Goal: Use online tool/utility: Utilize a website feature to perform a specific function

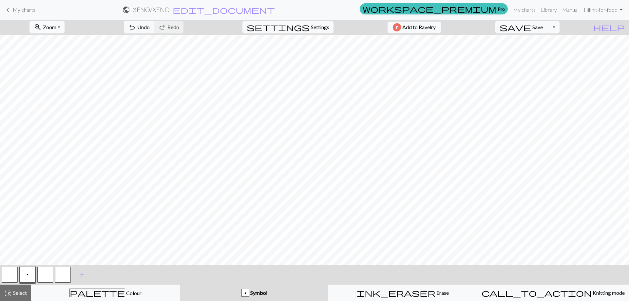
click at [56, 27] on span "Zoom" at bounding box center [49, 27] width 13 height 6
click at [68, 50] on button "Fit width" at bounding box center [56, 52] width 52 height 10
click at [26, 271] on button "p" at bounding box center [28, 275] width 16 height 16
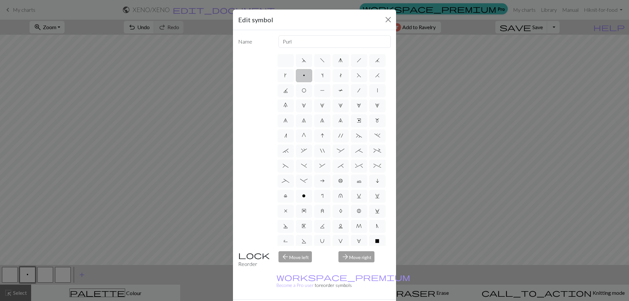
click at [312, 76] on label "p" at bounding box center [304, 75] width 16 height 13
click at [307, 76] on input "p" at bounding box center [305, 73] width 4 height 4
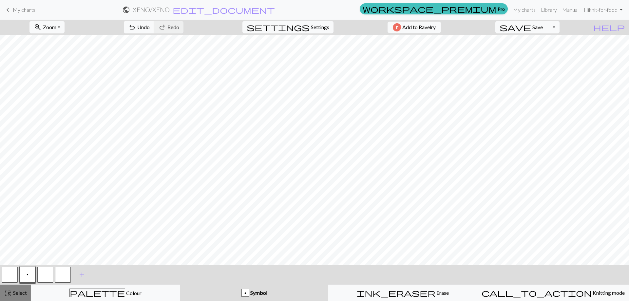
click at [15, 297] on button "highlight_alt Select Select" at bounding box center [15, 293] width 31 height 16
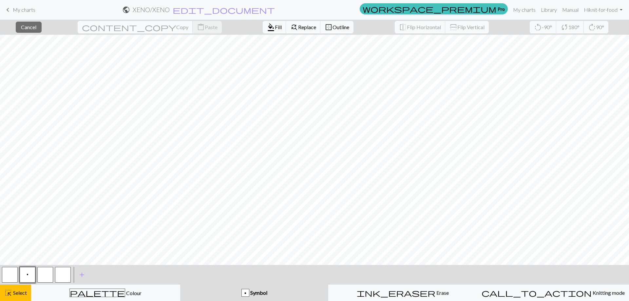
click at [27, 272] on span "p" at bounding box center [28, 274] width 2 height 5
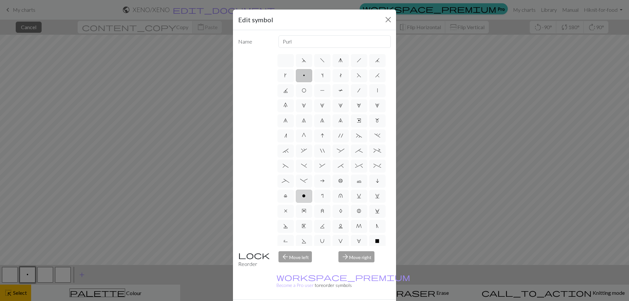
click at [296, 203] on label "o" at bounding box center [304, 196] width 16 height 13
click at [302, 196] on input "o" at bounding box center [304, 194] width 4 height 4
radio input "true"
type input "purl"
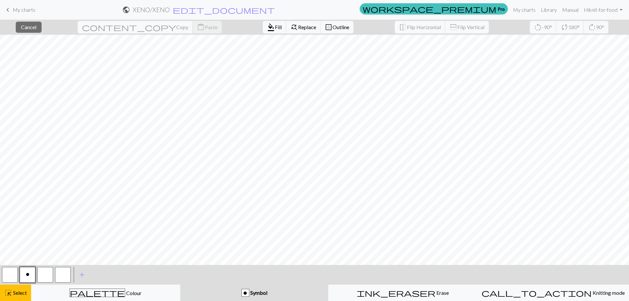
click at [269, 292] on div "o Symbol" at bounding box center [254, 293] width 140 height 8
click at [27, 274] on span "o" at bounding box center [28, 274] width 4 height 5
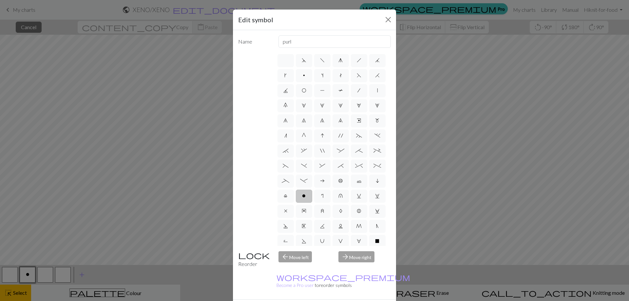
click at [25, 275] on div "Edit symbol Name purl d f g h j k p s t F H J O P T / | 0 1 2 3 4 5 6 7 8 9 e m…" at bounding box center [314, 150] width 629 height 301
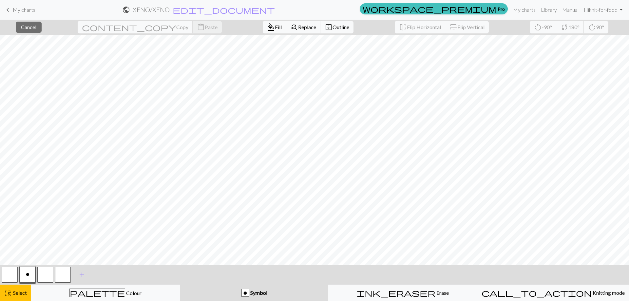
click at [30, 271] on button "o" at bounding box center [28, 275] width 16 height 16
click at [31, 270] on button "o" at bounding box center [28, 275] width 16 height 16
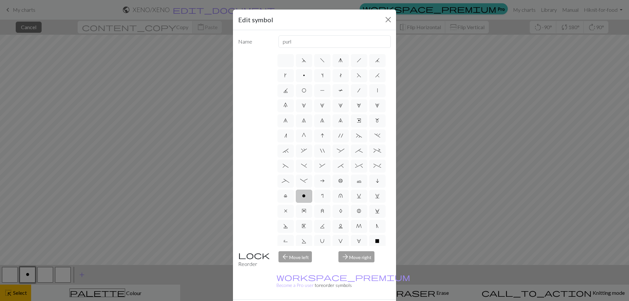
click at [29, 273] on div "Edit symbol Name purl d f g h j k p s t F H J O P T / | 0 1 2 3 4 5 6 7 8 9 e m…" at bounding box center [314, 150] width 629 height 301
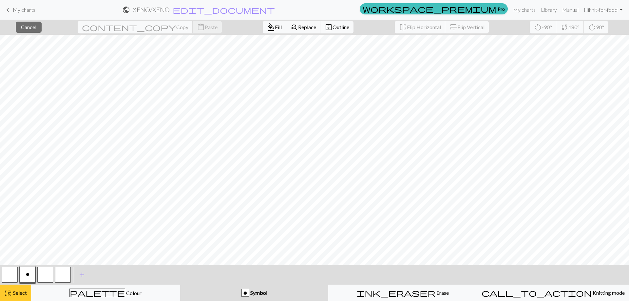
click at [23, 291] on span "Select" at bounding box center [19, 292] width 15 height 6
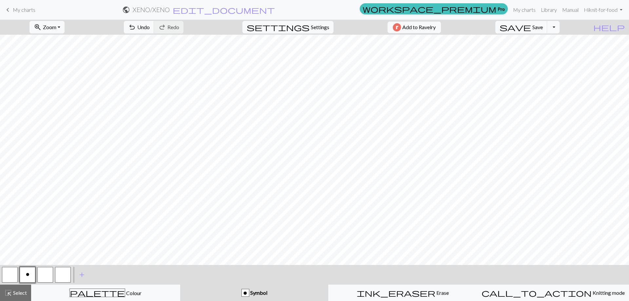
click at [14, 273] on button "button" at bounding box center [10, 275] width 16 height 16
drag, startPoint x: 36, startPoint y: 275, endPoint x: 32, endPoint y: 275, distance: 3.6
click at [35, 275] on div "o" at bounding box center [28, 275] width 18 height 18
click at [28, 275] on span "o" at bounding box center [28, 274] width 4 height 5
click at [64, 33] on button "zoom_in Zoom Zoom" at bounding box center [46, 27] width 35 height 12
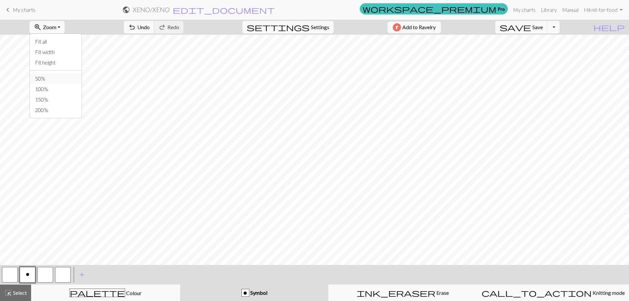
click at [68, 81] on button "50%" at bounding box center [56, 78] width 52 height 10
click at [56, 27] on span "Zoom" at bounding box center [49, 27] width 13 height 6
click at [52, 99] on button "150%" at bounding box center [56, 99] width 52 height 10
click at [10, 273] on button "button" at bounding box center [10, 275] width 16 height 16
click at [19, 277] on div "o" at bounding box center [28, 275] width 18 height 18
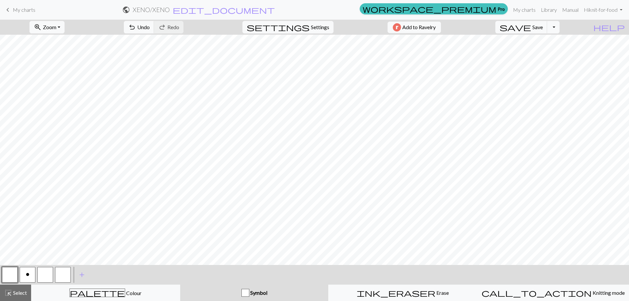
click at [23, 276] on button "o" at bounding box center [28, 275] width 16 height 16
click at [47, 282] on button "button" at bounding box center [45, 275] width 16 height 16
click at [28, 271] on button "o" at bounding box center [28, 275] width 16 height 16
click at [40, 279] on button "button" at bounding box center [45, 275] width 16 height 16
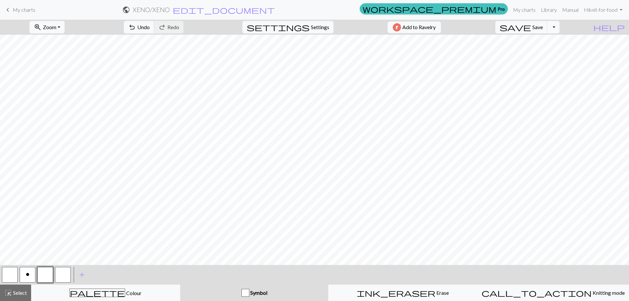
drag, startPoint x: 33, startPoint y: 274, endPoint x: 41, endPoint y: 269, distance: 9.4
click at [33, 275] on button "o" at bounding box center [28, 275] width 16 height 16
click at [3, 276] on button "button" at bounding box center [10, 275] width 16 height 16
click at [26, 275] on span "o" at bounding box center [28, 274] width 4 height 5
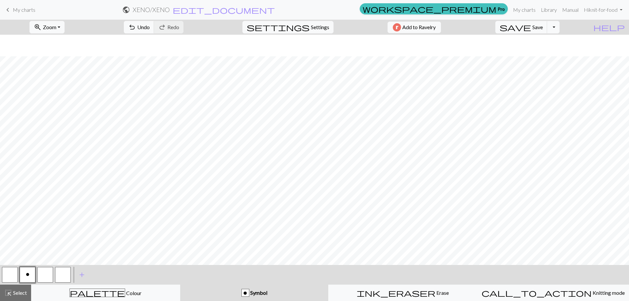
scroll to position [145, 522]
click at [43, 276] on button "button" at bounding box center [45, 275] width 16 height 16
click at [24, 272] on button "o" at bounding box center [28, 275] width 16 height 16
click at [45, 272] on button "button" at bounding box center [45, 275] width 16 height 16
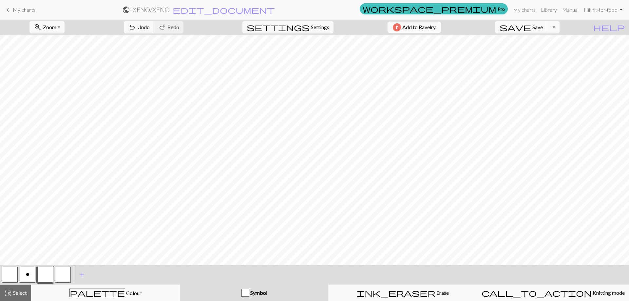
click at [34, 275] on button "o" at bounding box center [28, 275] width 16 height 16
click at [47, 274] on button "button" at bounding box center [45, 275] width 16 height 16
click at [26, 278] on button "o" at bounding box center [28, 275] width 16 height 16
click at [42, 271] on button "button" at bounding box center [45, 275] width 16 height 16
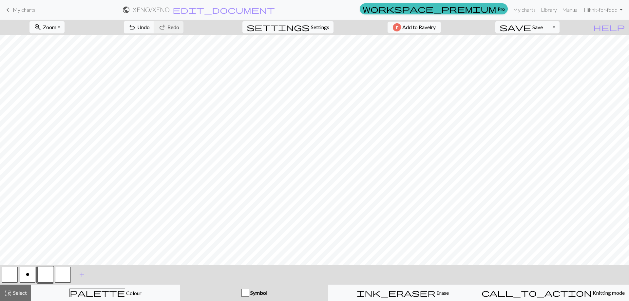
click at [26, 271] on button "o" at bounding box center [28, 275] width 16 height 16
click at [47, 271] on button "button" at bounding box center [45, 275] width 16 height 16
click at [21, 273] on button "o" at bounding box center [28, 275] width 16 height 16
click at [36, 279] on div at bounding box center [45, 275] width 18 height 18
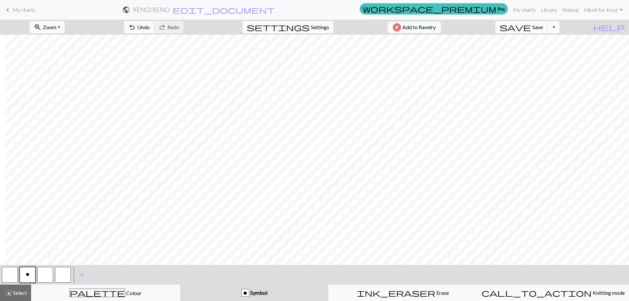
drag, startPoint x: 44, startPoint y: 276, endPoint x: 49, endPoint y: 276, distance: 5.6
click at [44, 276] on button "button" at bounding box center [45, 275] width 16 height 16
click at [26, 278] on button "o" at bounding box center [28, 275] width 16 height 16
click at [45, 275] on button "button" at bounding box center [45, 275] width 16 height 16
click at [27, 275] on span "o" at bounding box center [28, 274] width 4 height 5
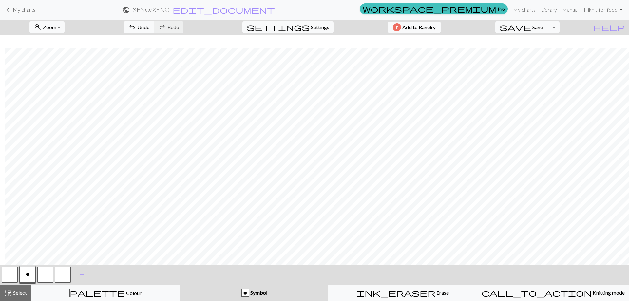
scroll to position [145, 991]
click at [49, 277] on button "button" at bounding box center [45, 275] width 16 height 16
click at [63, 30] on button "zoom_in Zoom Zoom" at bounding box center [46, 27] width 35 height 12
click at [63, 53] on button "Fit width" at bounding box center [56, 52] width 52 height 10
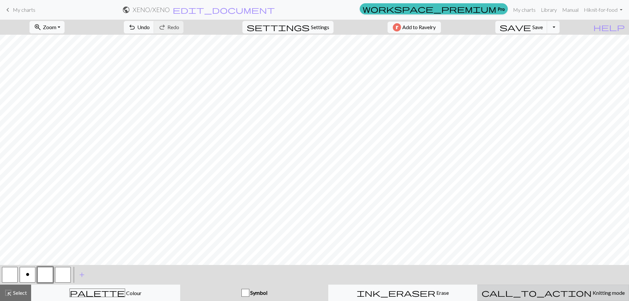
click at [519, 292] on div "call_to_action Knitting mode Knitting mode" at bounding box center [552, 293] width 143 height 8
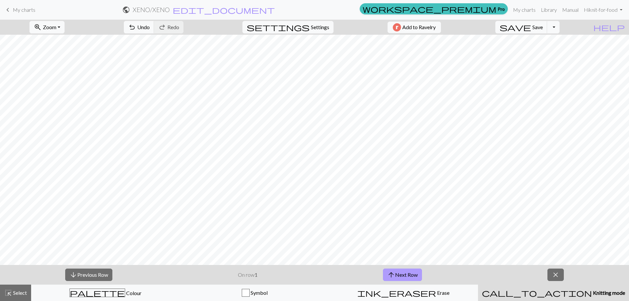
click at [393, 270] on button "arrow_upward Next Row" at bounding box center [402, 275] width 39 height 12
click at [410, 277] on button "arrow_upward Next Row" at bounding box center [402, 275] width 39 height 12
click at [404, 278] on button "arrow_upward Next Row" at bounding box center [402, 275] width 39 height 12
click at [398, 274] on button "arrow_upward Next Row" at bounding box center [402, 275] width 39 height 12
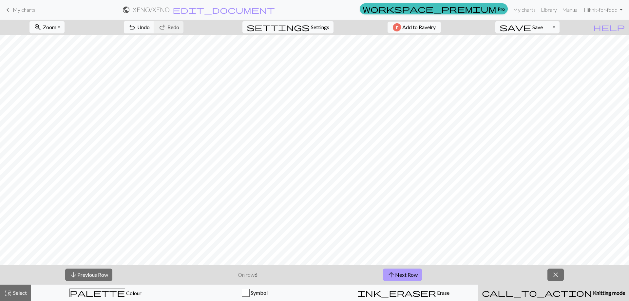
click at [398, 274] on button "arrow_upward Next Row" at bounding box center [402, 275] width 39 height 12
